Goal: Information Seeking & Learning: Learn about a topic

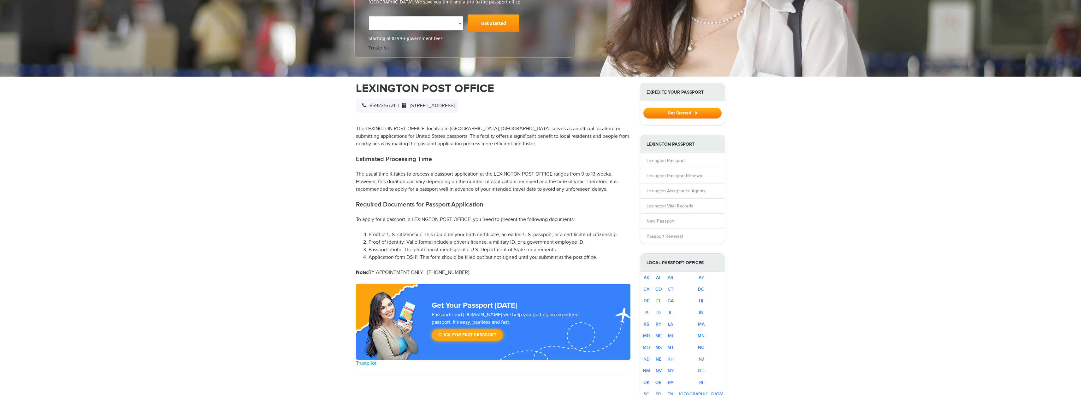
scroll to position [147, 0]
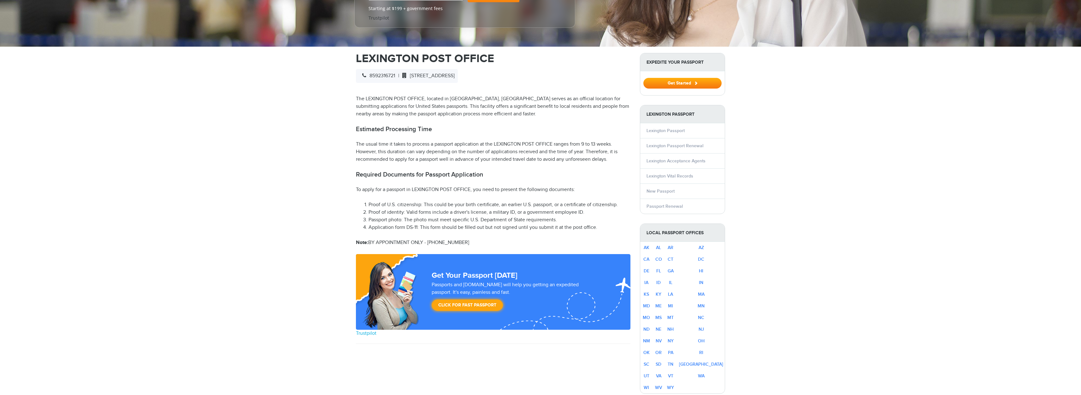
select select "**********"
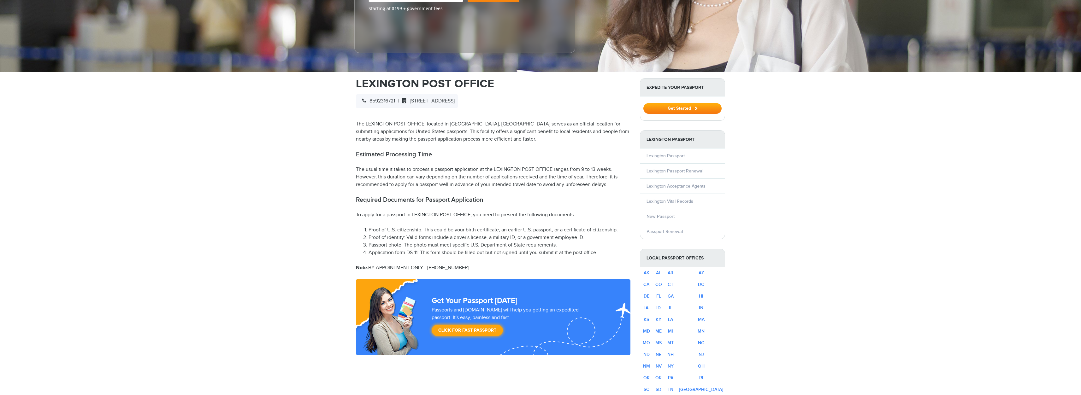
scroll to position [0, 0]
drag, startPoint x: 485, startPoint y: 187, endPoint x: 351, endPoint y: 187, distance: 133.5
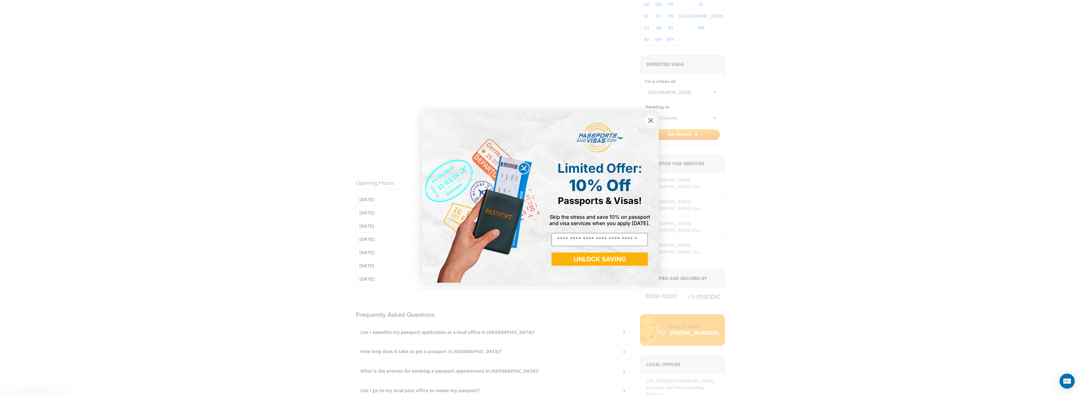
scroll to position [722, 0]
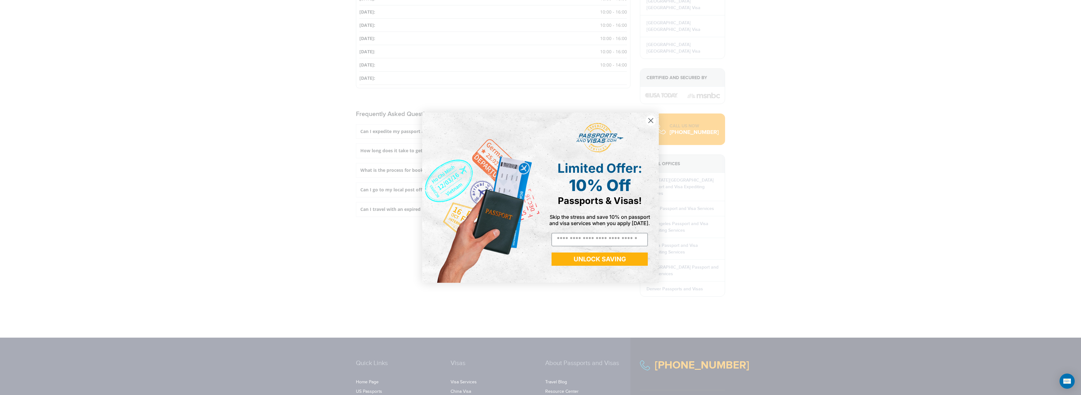
click at [653, 120] on circle "Close dialog" at bounding box center [651, 120] width 10 height 10
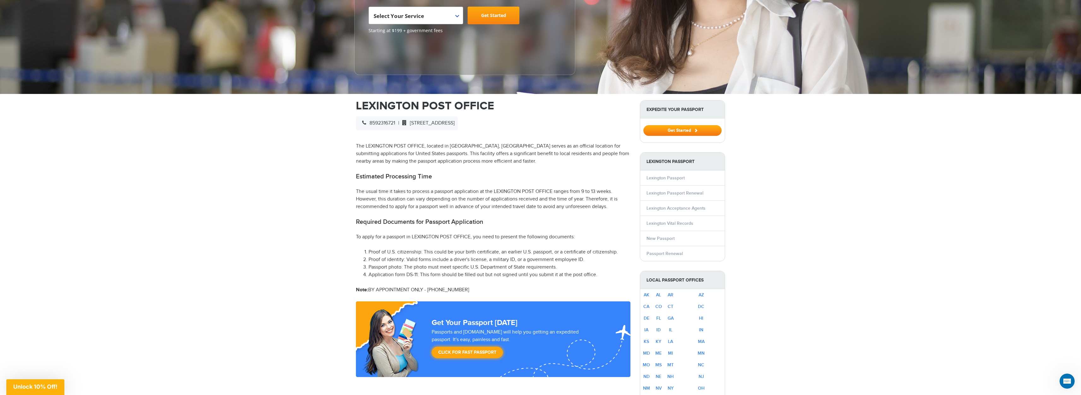
scroll to position [0, 0]
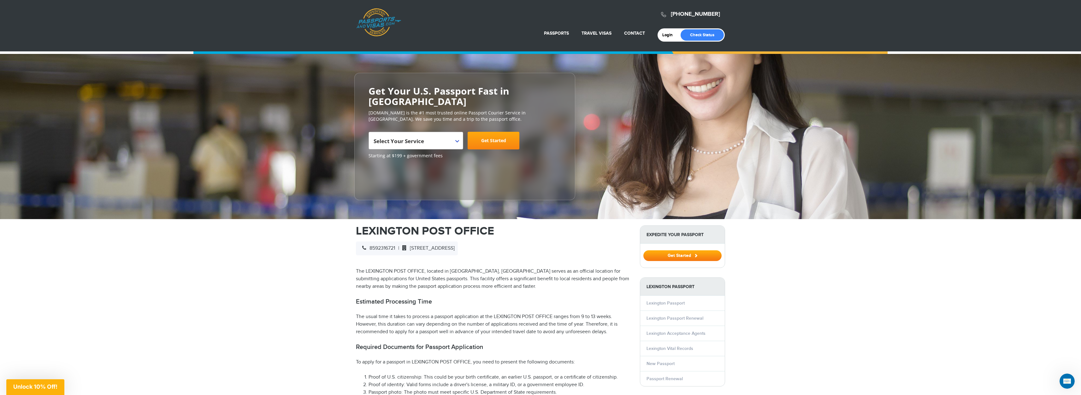
click at [1069, 379] on icon "Open Intercom Messenger" at bounding box center [1067, 382] width 10 height 10
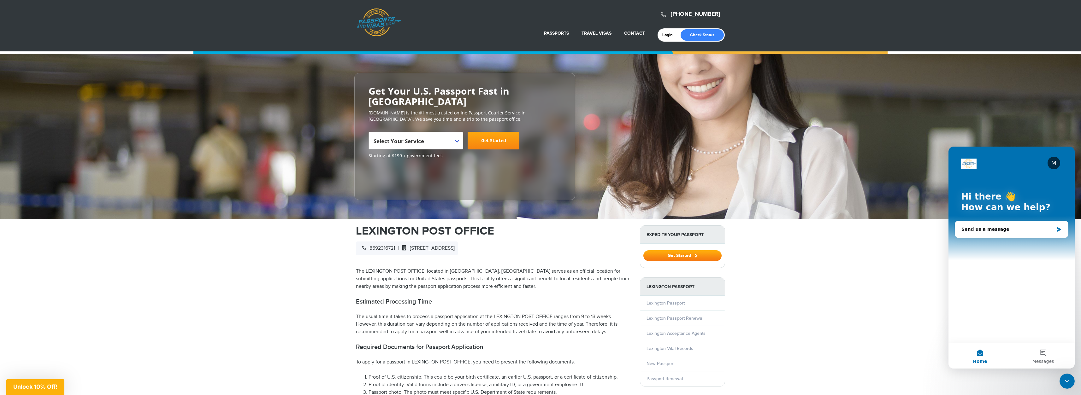
drag, startPoint x: 1067, startPoint y: 382, endPoint x: 2075, endPoint y: 746, distance: 1072.1
click at [1067, 382] on icon "Close Intercom Messenger" at bounding box center [1068, 382] width 8 height 8
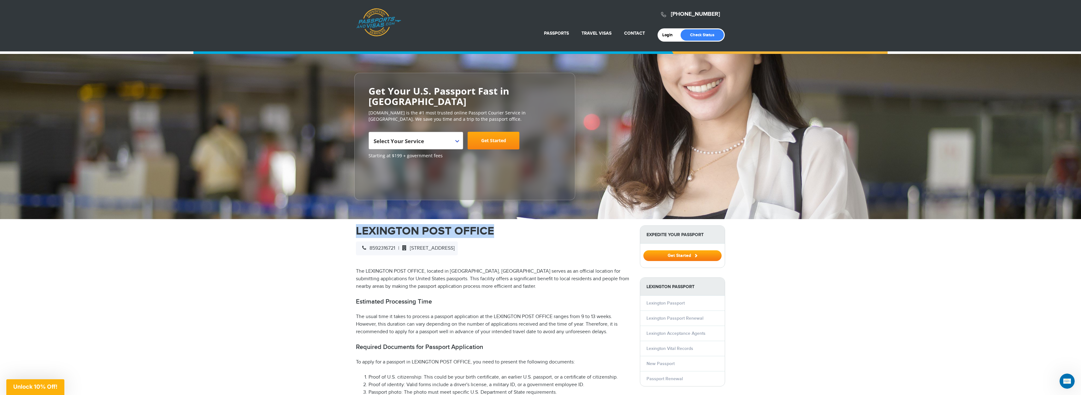
drag, startPoint x: 356, startPoint y: 219, endPoint x: 510, endPoint y: 220, distance: 154.7
click at [510, 226] on h1 "LEXINGTON POST OFFICE" at bounding box center [493, 231] width 275 height 11
drag, startPoint x: 500, startPoint y: 222, endPoint x: 353, endPoint y: 219, distance: 146.8
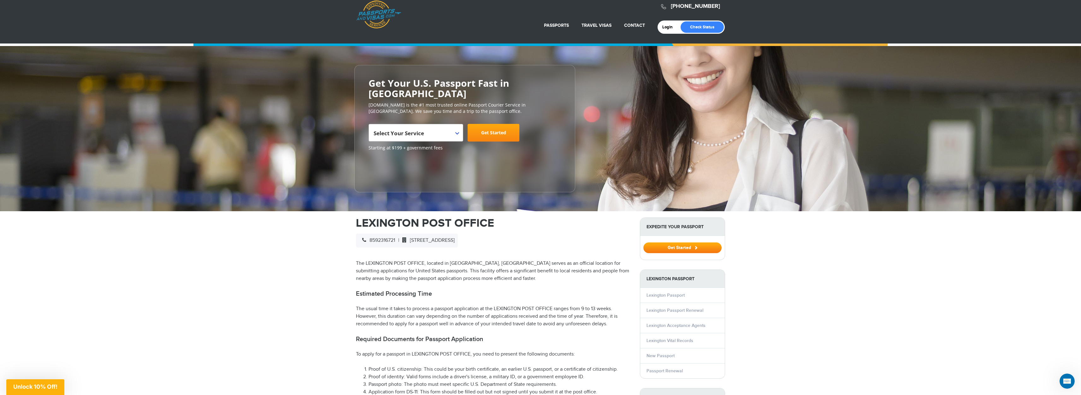
scroll to position [148, 0]
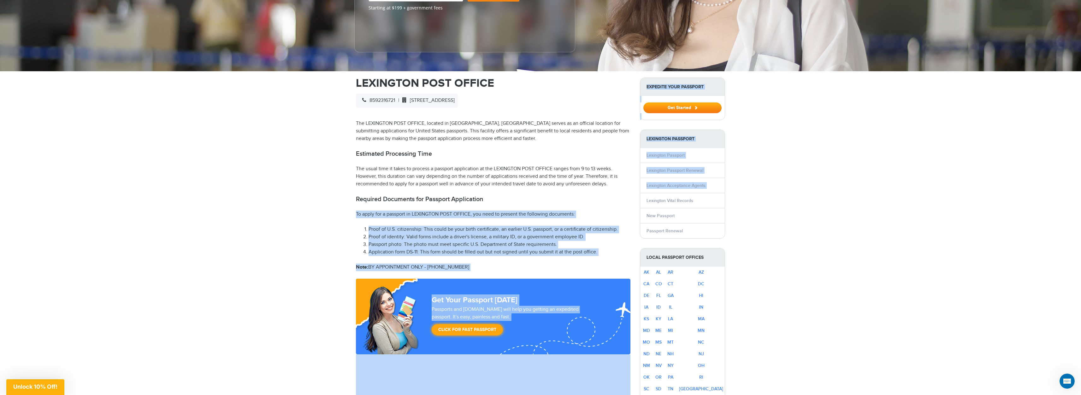
drag, startPoint x: 488, startPoint y: 188, endPoint x: 341, endPoint y: 183, distance: 147.1
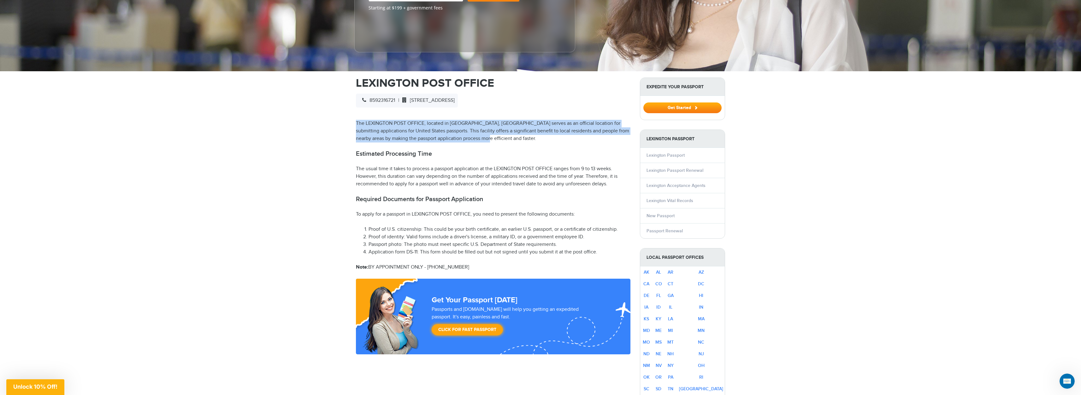
drag, startPoint x: 356, startPoint y: 111, endPoint x: 499, endPoint y: 124, distance: 143.6
click at [499, 123] on p "The LEXINGTON POST OFFICE, located in LEXINGTON, KY serves as an official locat…" at bounding box center [493, 131] width 275 height 23
click at [499, 127] on p "The LEXINGTON POST OFFICE, located in LEXINGTON, KY serves as an official locat…" at bounding box center [493, 131] width 275 height 23
drag, startPoint x: 497, startPoint y: 126, endPoint x: 354, endPoint y: 112, distance: 143.7
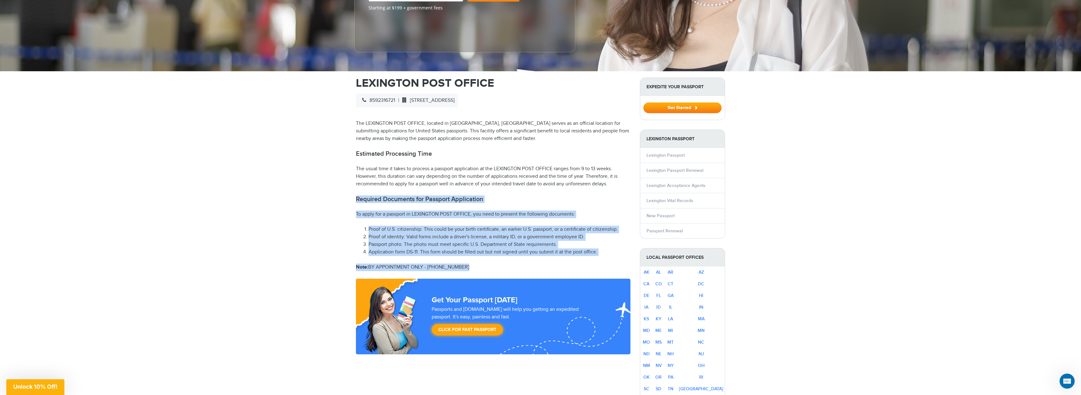
drag, startPoint x: 462, startPoint y: 256, endPoint x: 355, endPoint y: 183, distance: 129.3
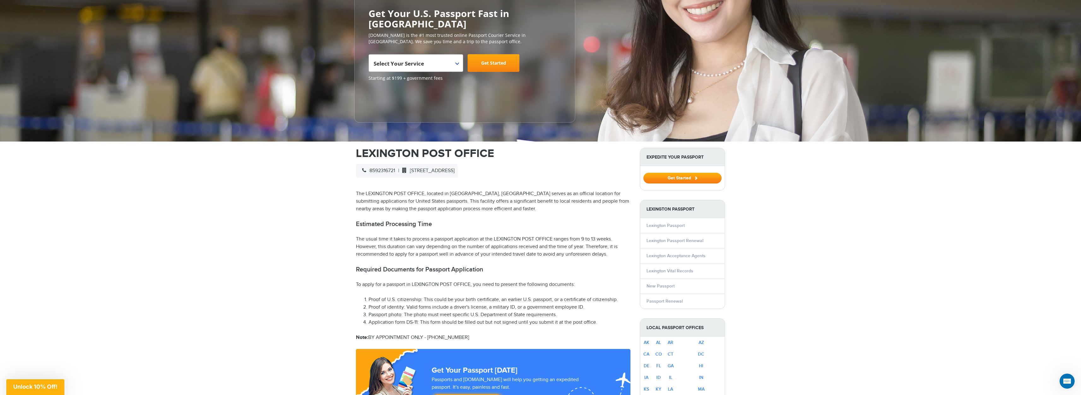
scroll to position [0, 0]
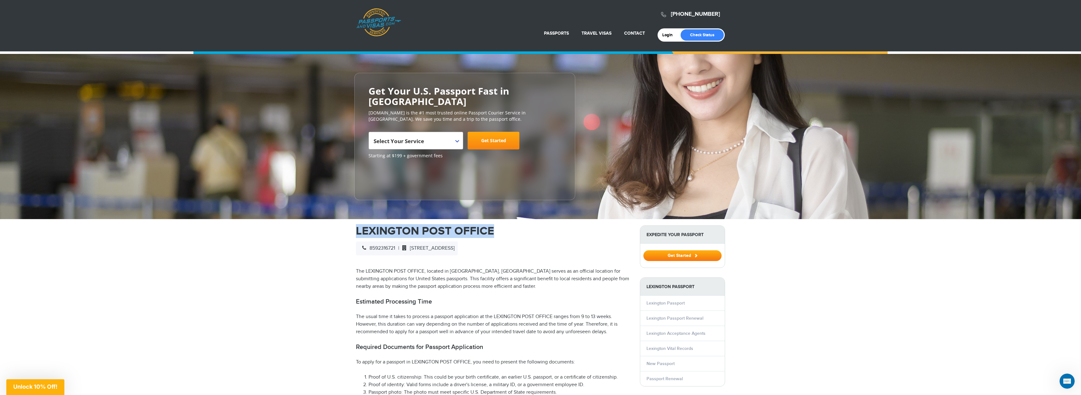
drag, startPoint x: 493, startPoint y: 217, endPoint x: 346, endPoint y: 209, distance: 147.6
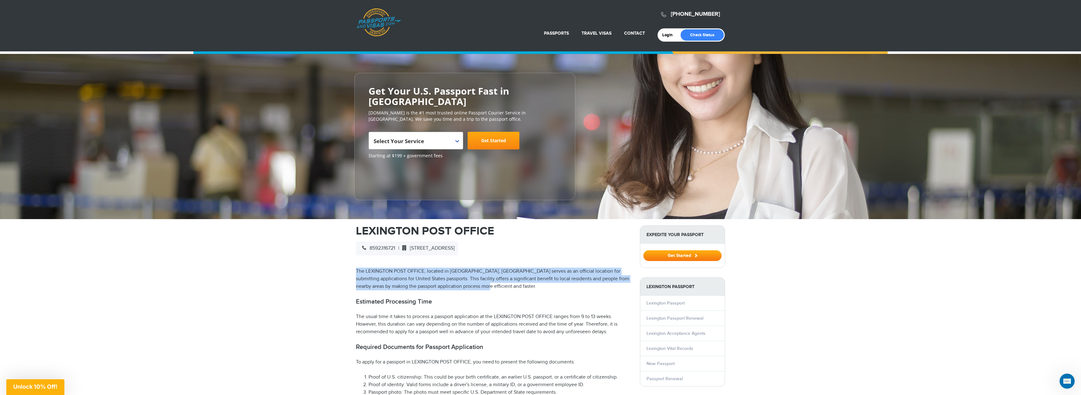
drag, startPoint x: 356, startPoint y: 259, endPoint x: 494, endPoint y: 273, distance: 138.3
click at [493, 273] on p "The LEXINGTON POST OFFICE, located in LEXINGTON, KY serves as an official locat…" at bounding box center [493, 279] width 275 height 23
click at [494, 273] on p "The LEXINGTON POST OFFICE, located in LEXINGTON, KY serves as an official locat…" at bounding box center [493, 279] width 275 height 23
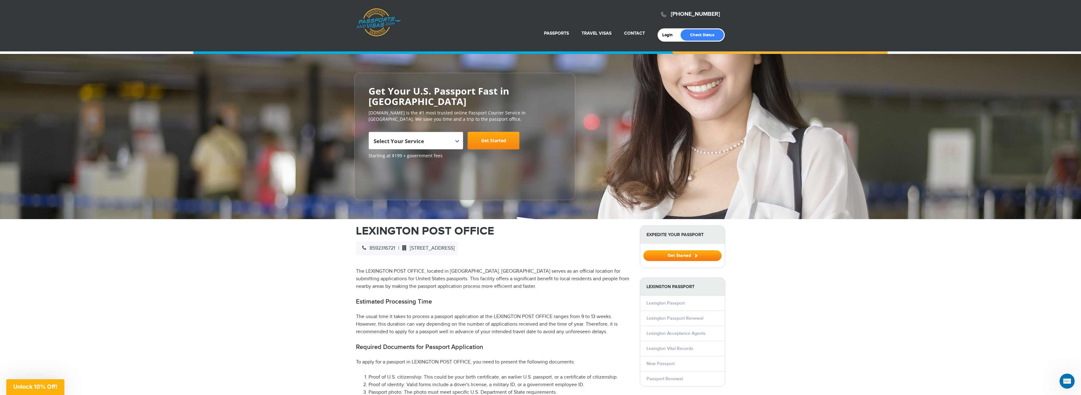
drag, startPoint x: 415, startPoint y: 237, endPoint x: 517, endPoint y: 237, distance: 101.9
click at [458, 242] on div "8592316721 | 1088 NANDINO BLVD, LEXINGTON, KY 40511" at bounding box center [407, 249] width 102 height 14
drag, startPoint x: 515, startPoint y: 237, endPoint x: 366, endPoint y: 240, distance: 148.4
click at [366, 242] on div "8592316721 | 1088 NANDINO BLVD, LEXINGTON, KY 40511" at bounding box center [407, 249] width 102 height 14
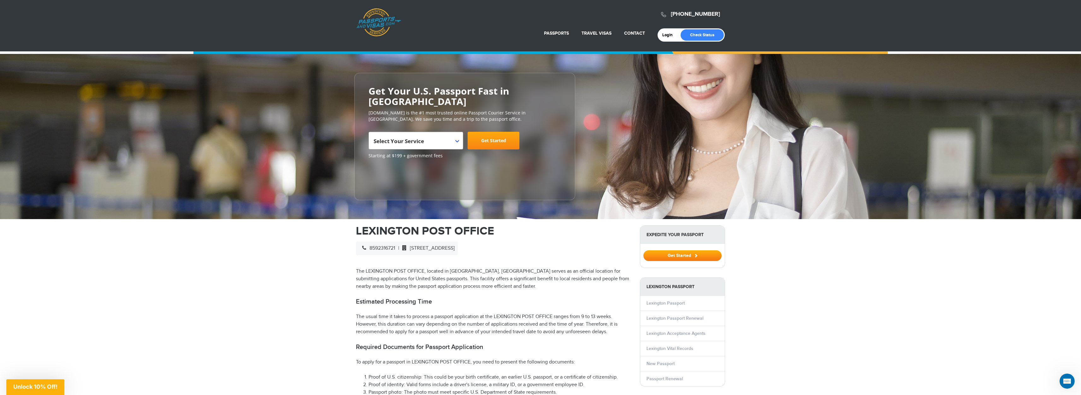
click at [444, 134] on span "Select Your Service" at bounding box center [415, 143] width 83 height 18
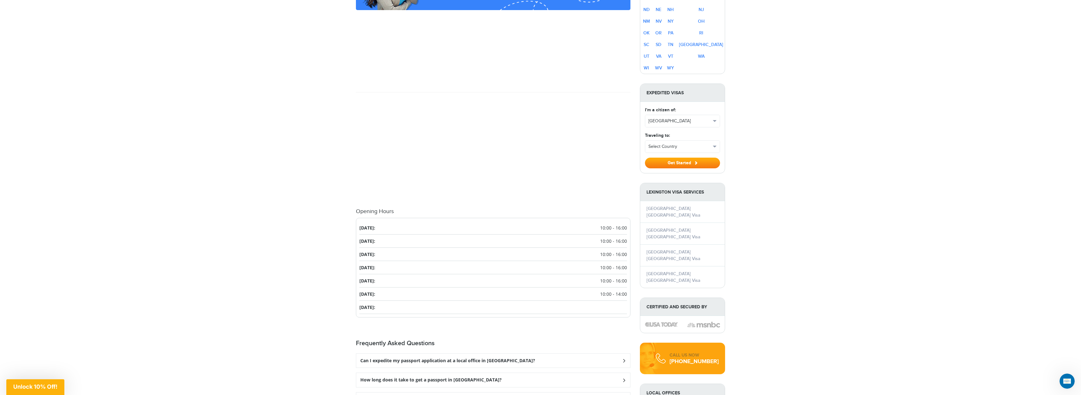
scroll to position [651, 0]
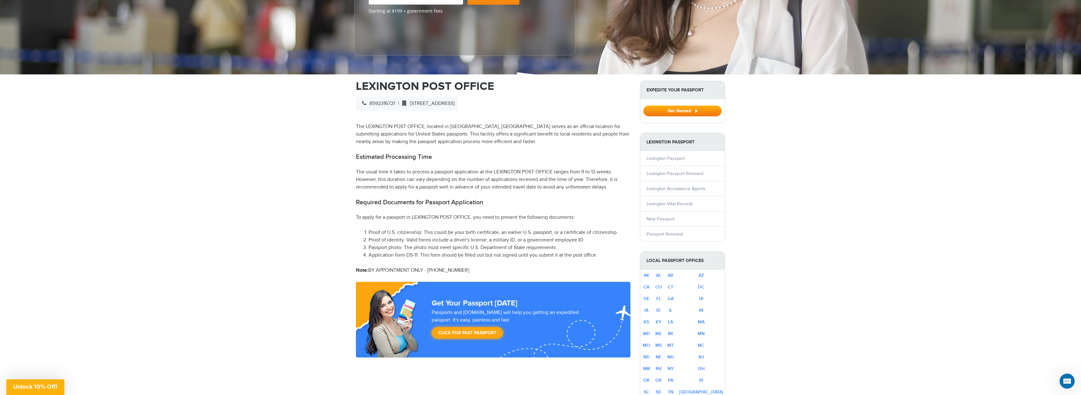
scroll to position [0, 0]
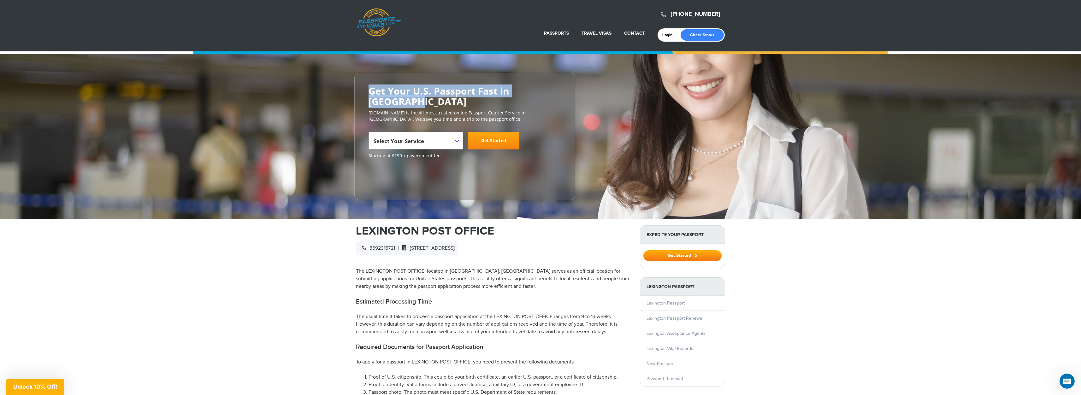
drag, startPoint x: 368, startPoint y: 92, endPoint x: 556, endPoint y: 90, distance: 188.7
click at [556, 90] on div "**********" at bounding box center [464, 137] width 221 height 128
click at [556, 90] on h2 "Get Your U.S. Passport Fast in Lexington" at bounding box center [465, 96] width 193 height 21
drag, startPoint x: 556, startPoint y: 90, endPoint x: 370, endPoint y: 96, distance: 186.0
click at [370, 96] on h2 "Get Your U.S. Passport Fast in Lexington" at bounding box center [465, 96] width 193 height 21
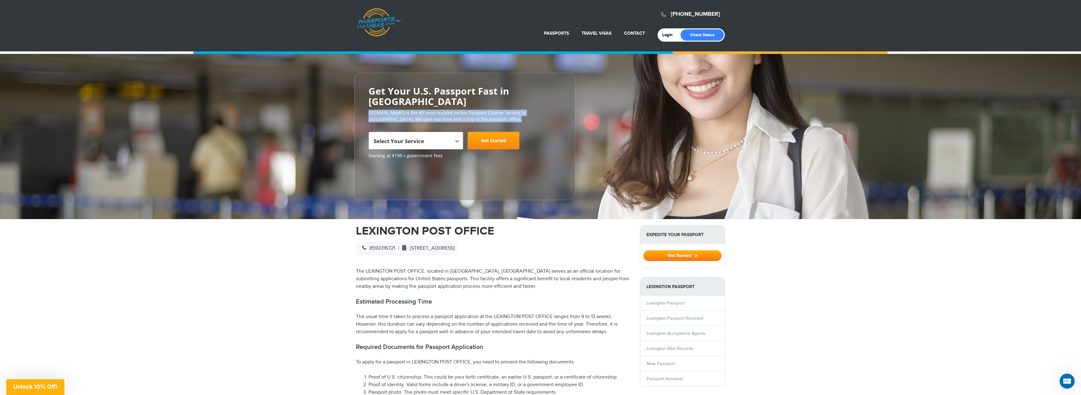
drag, startPoint x: 366, startPoint y: 103, endPoint x: 487, endPoint y: 106, distance: 120.6
click at [487, 106] on div "**********" at bounding box center [464, 137] width 221 height 128
click at [487, 110] on p "PassportsandVisas.com is the #1 most trusted online Passport Courier Service in…" at bounding box center [465, 116] width 193 height 13
click at [702, 37] on link "Check Status" at bounding box center [702, 34] width 43 height 11
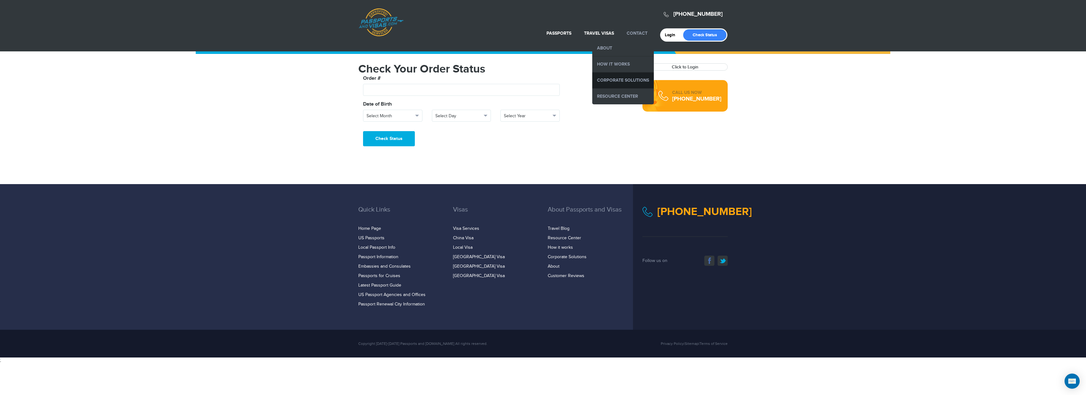
click at [627, 82] on link "Corporate Solutions" at bounding box center [623, 81] width 62 height 16
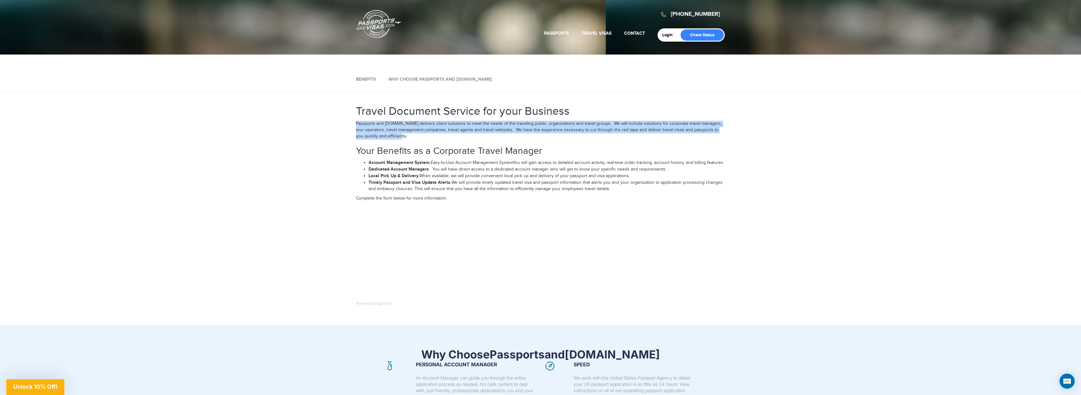
drag, startPoint x: 375, startPoint y: 124, endPoint x: 461, endPoint y: 136, distance: 87.4
click at [461, 136] on p "Passports and Visas.com delivers client solutions to meet the needs of the trav…" at bounding box center [540, 130] width 369 height 19
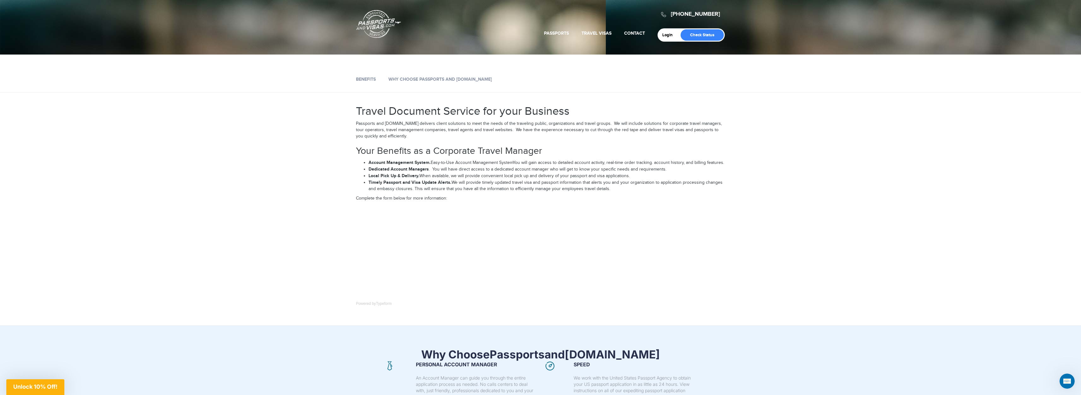
click at [379, 26] on link "Passports & [DOMAIN_NAME]" at bounding box center [378, 24] width 45 height 28
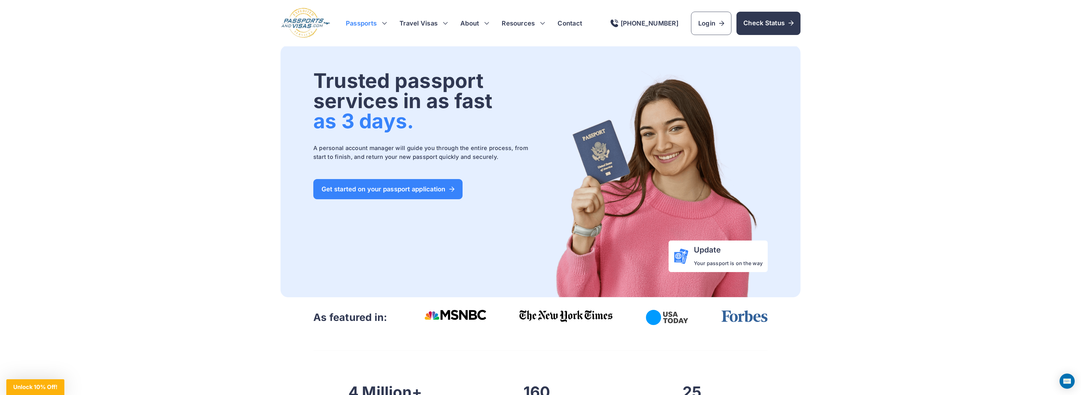
click at [379, 23] on h3 "Passports" at bounding box center [366, 23] width 41 height 9
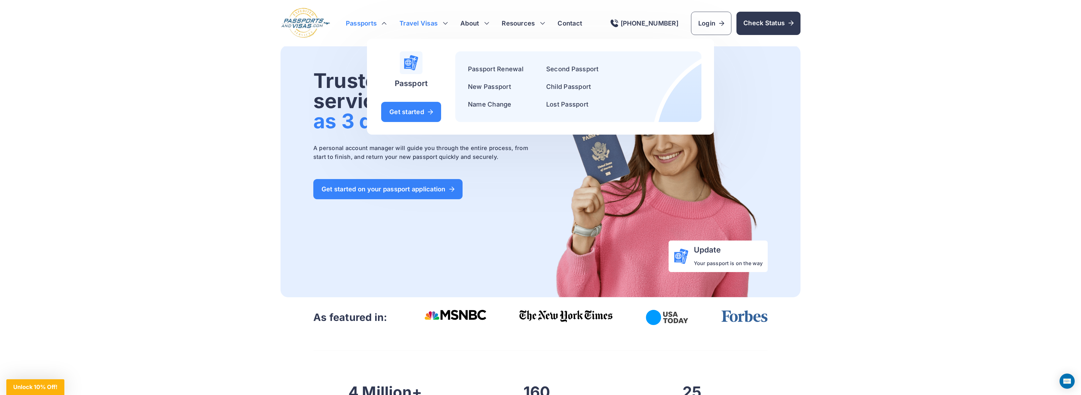
click at [431, 21] on h3 "Travel Visas" at bounding box center [424, 23] width 48 height 9
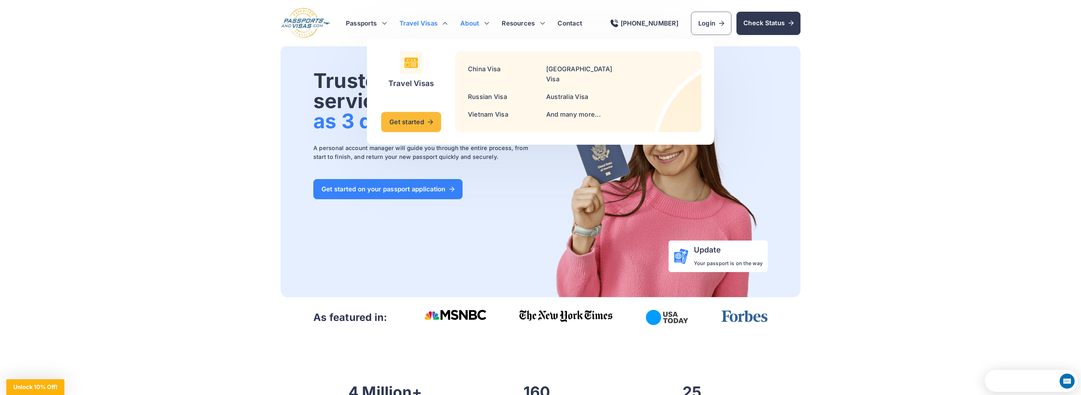
click at [474, 25] on link "About" at bounding box center [469, 23] width 19 height 9
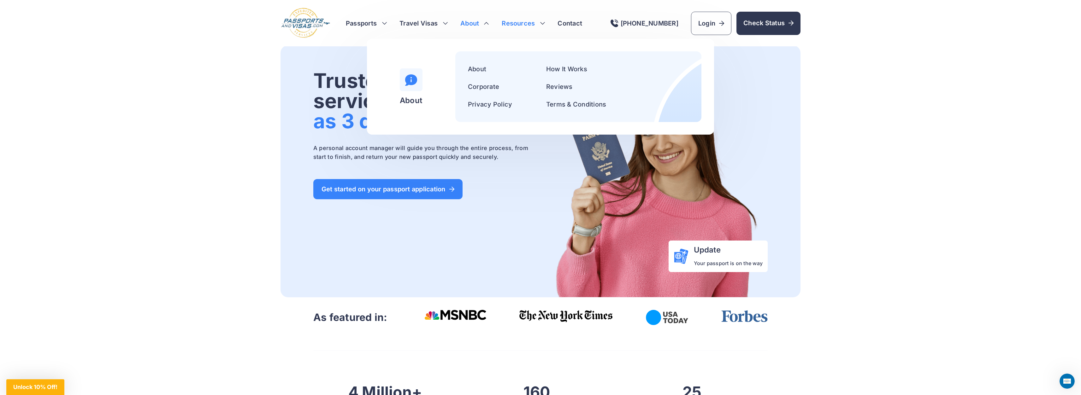
click at [533, 25] on h3 "Resources" at bounding box center [523, 23] width 43 height 9
click at [558, 70] on link "Travel Blog" at bounding box center [563, 69] width 35 height 8
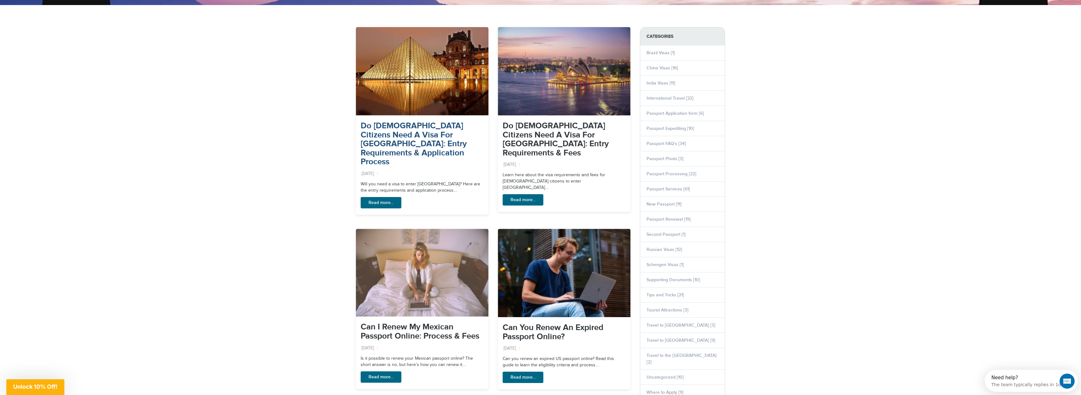
click at [408, 143] on link "Do [DEMOGRAPHIC_DATA] Citizens Need A Visa For [GEOGRAPHIC_DATA]: Entry Require…" at bounding box center [414, 144] width 106 height 46
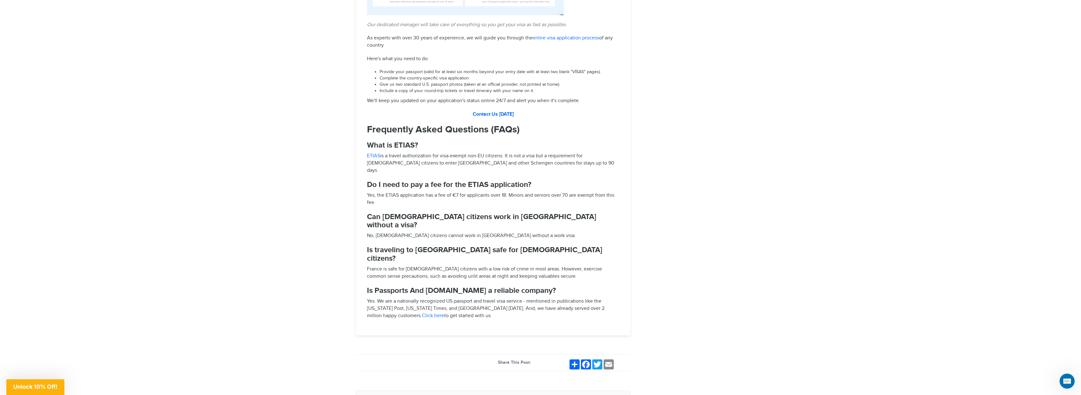
scroll to position [1185, 0]
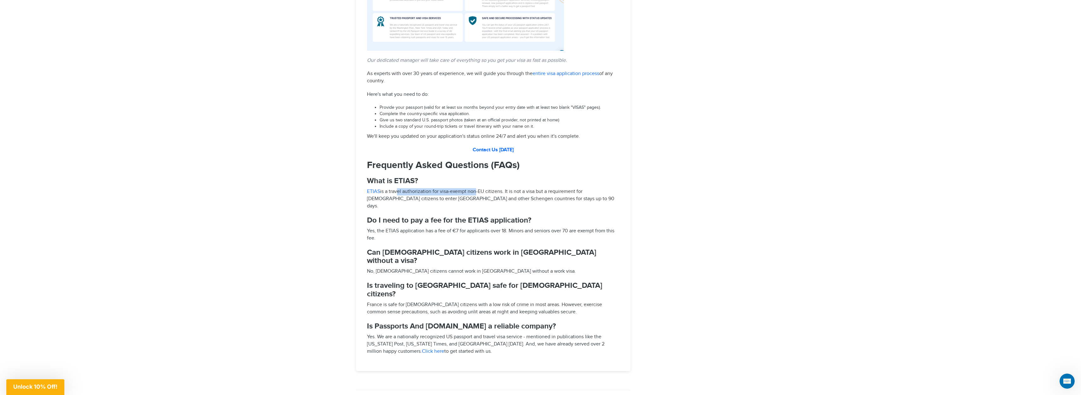
drag, startPoint x: 419, startPoint y: 142, endPoint x: 482, endPoint y: 144, distance: 62.5
click at [477, 188] on p "ETIAS is a travel authorization for visa-exempt non-EU citizens. It is not a vi…" at bounding box center [493, 199] width 253 height 22
click at [582, 188] on p "ETIAS is a travel authorization for visa-exempt non-EU citizens. It is not a vi…" at bounding box center [493, 199] width 253 height 22
drag, startPoint x: 368, startPoint y: 26, endPoint x: 497, endPoint y: 27, distance: 129.7
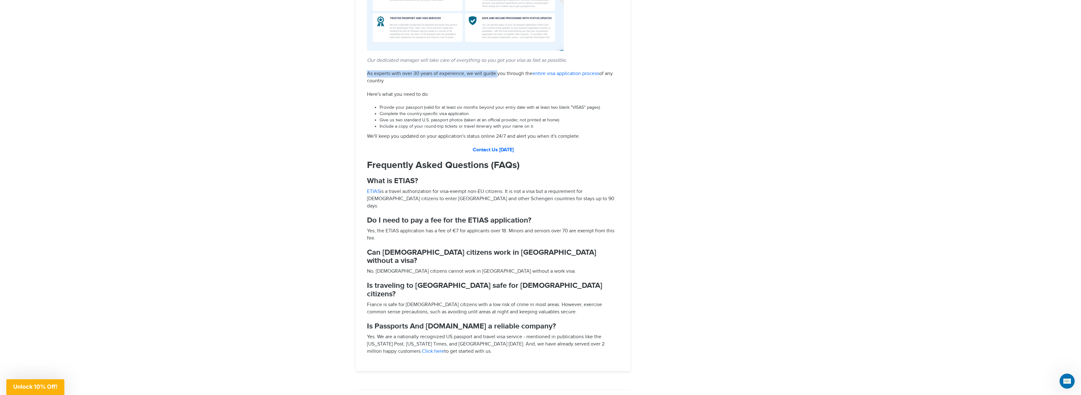
click at [507, 70] on p "As experts with over 30 years of experience, we will guide you through the enti…" at bounding box center [493, 77] width 253 height 15
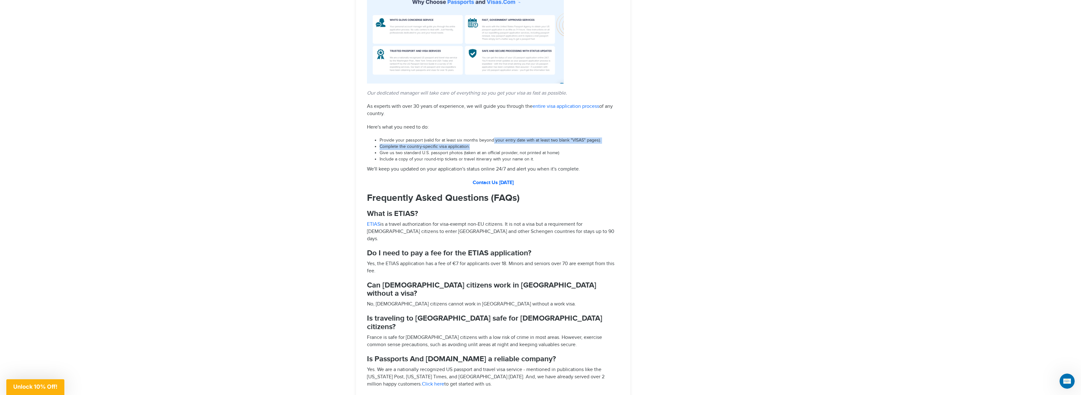
drag, startPoint x: 501, startPoint y: 91, endPoint x: 595, endPoint y: 96, distance: 94.2
click at [595, 138] on ul "Provide your passport (valid for at least six months beyond your entry date wit…" at bounding box center [493, 150] width 253 height 25
click at [598, 144] on li "Complete the country-specific visa application." at bounding box center [500, 147] width 240 height 6
drag, startPoint x: 376, startPoint y: 103, endPoint x: 554, endPoint y: 103, distance: 177.4
click at [554, 150] on li "Give us two standard U.S. passport photos (taken at an official provider, not p…" at bounding box center [500, 153] width 240 height 6
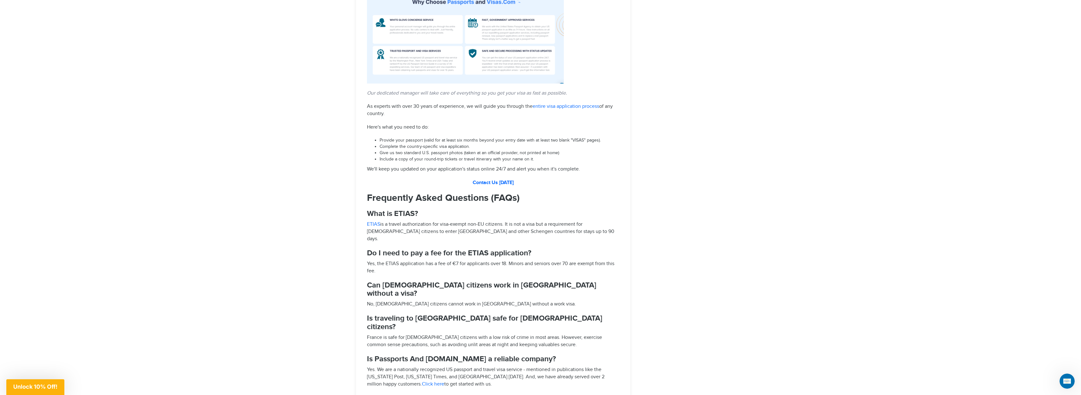
drag, startPoint x: 522, startPoint y: 109, endPoint x: 367, endPoint y: 111, distance: 155.0
click at [367, 138] on ul "Provide your passport (valid for at least six months beyond your entry date wit…" at bounding box center [493, 150] width 253 height 25
drag, startPoint x: 366, startPoint y: 118, endPoint x: 417, endPoint y: 117, distance: 51.1
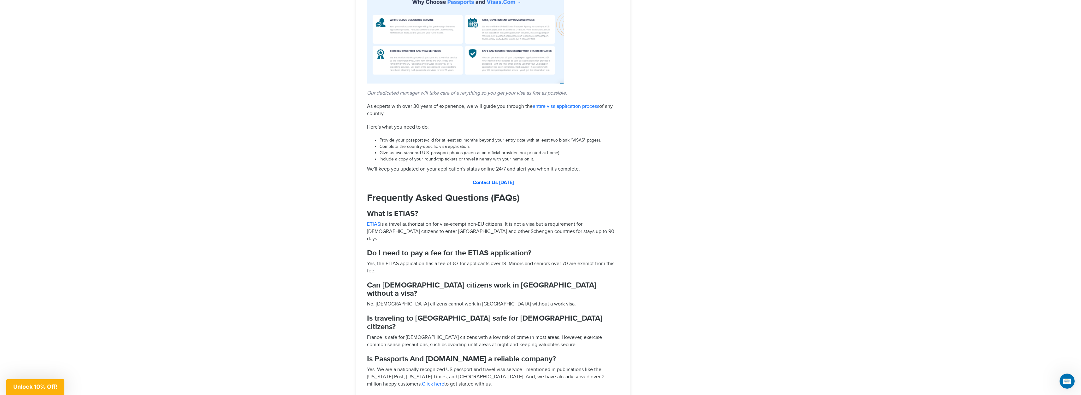
drag, startPoint x: 427, startPoint y: 119, endPoint x: 513, endPoint y: 118, distance: 86.2
